Goal: Transaction & Acquisition: Book appointment/travel/reservation

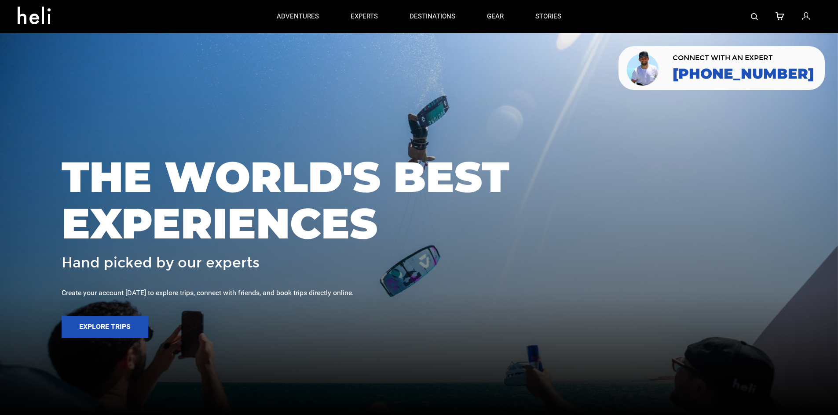
click at [755, 14] on img at bounding box center [753, 16] width 7 height 7
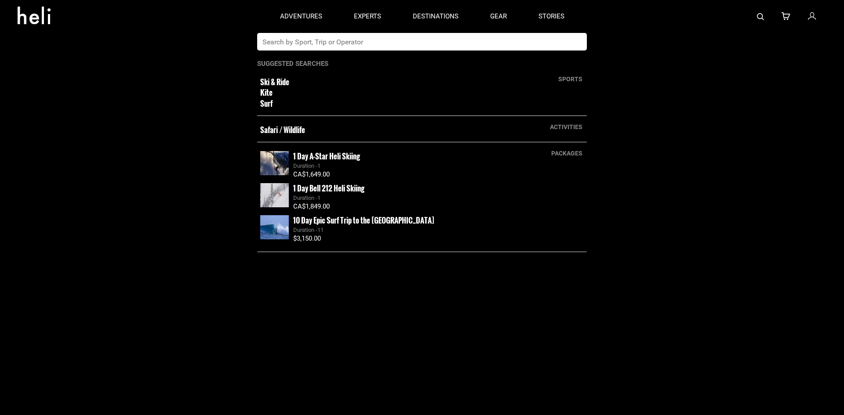
click at [503, 42] on input "text" at bounding box center [413, 42] width 312 height 18
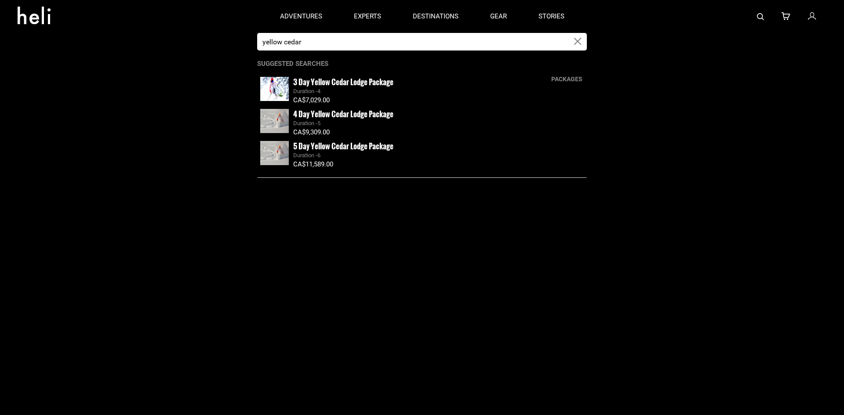
type input "yellow cedar"
click at [327, 83] on small "3 Day Yellow Cedar Lodge Package" at bounding box center [343, 81] width 100 height 11
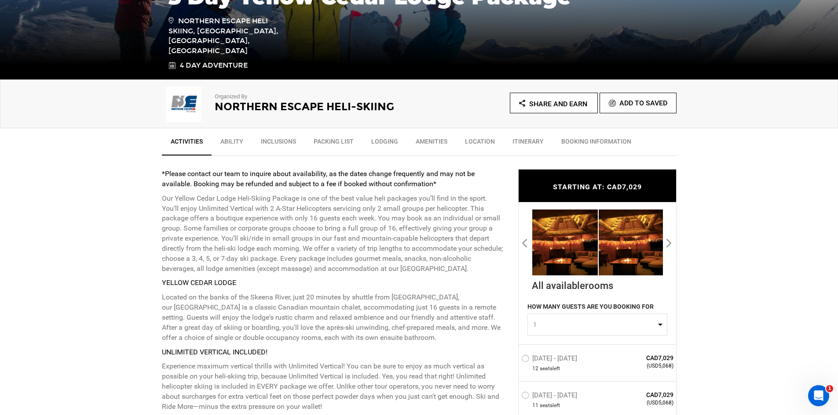
scroll to position [220, 0]
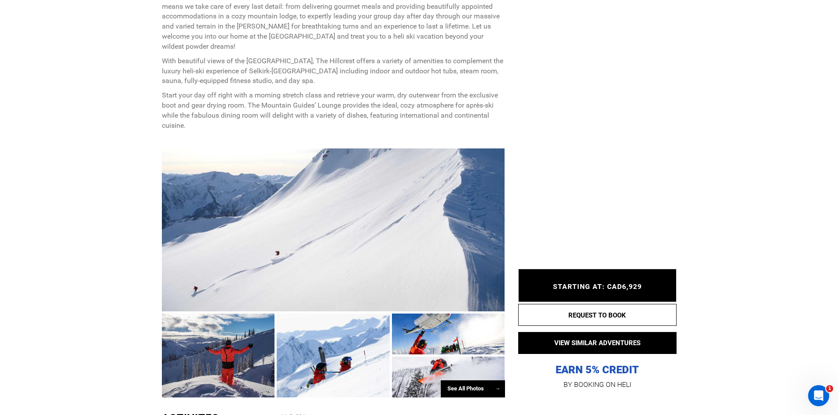
scroll to position [528, 0]
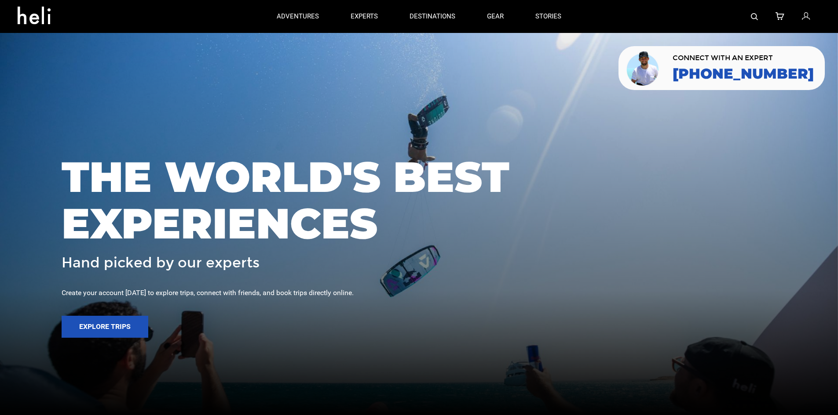
click at [748, 18] on div at bounding box center [698, 16] width 243 height 33
click at [758, 20] on div at bounding box center [698, 16] width 243 height 33
click at [757, 18] on img at bounding box center [753, 16] width 7 height 7
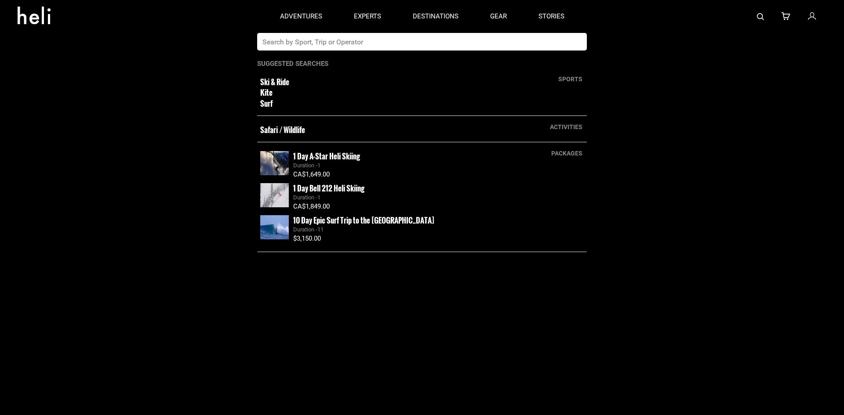
click at [374, 42] on input "text" at bounding box center [413, 42] width 312 height 18
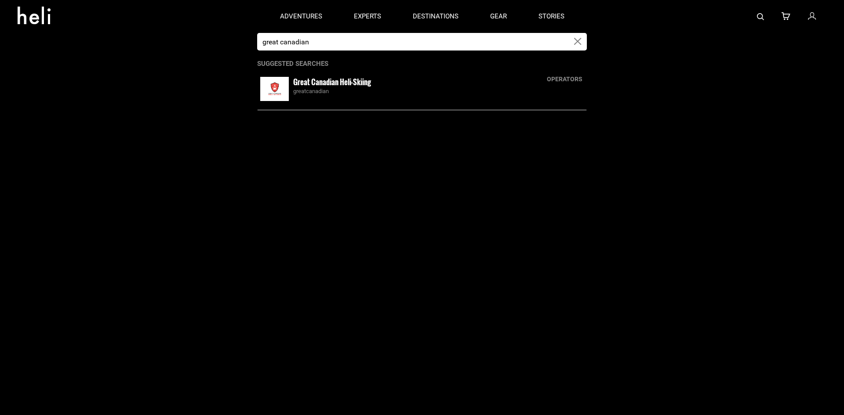
type input "great canadian"
click at [317, 79] on small "Great Canadian Heli-Skiing" at bounding box center [332, 81] width 78 height 11
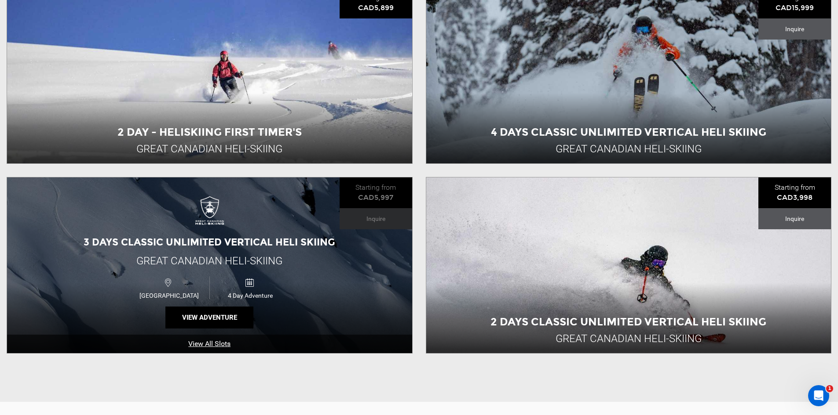
click at [91, 262] on div "3 Days Classic Unlimited Vertical Heli Skiing Great Canadian Heli-Skiing Canada…" at bounding box center [209, 266] width 405 height 176
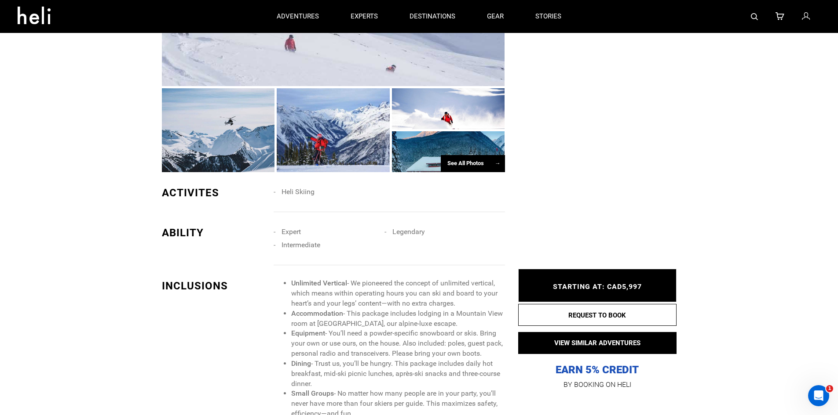
scroll to position [616, 0]
